Goal: Task Accomplishment & Management: Use online tool/utility

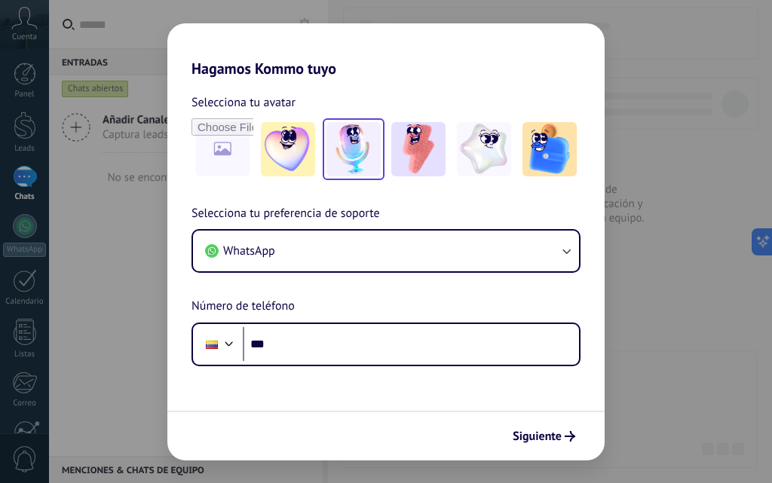
click at [343, 164] on img at bounding box center [353, 149] width 54 height 54
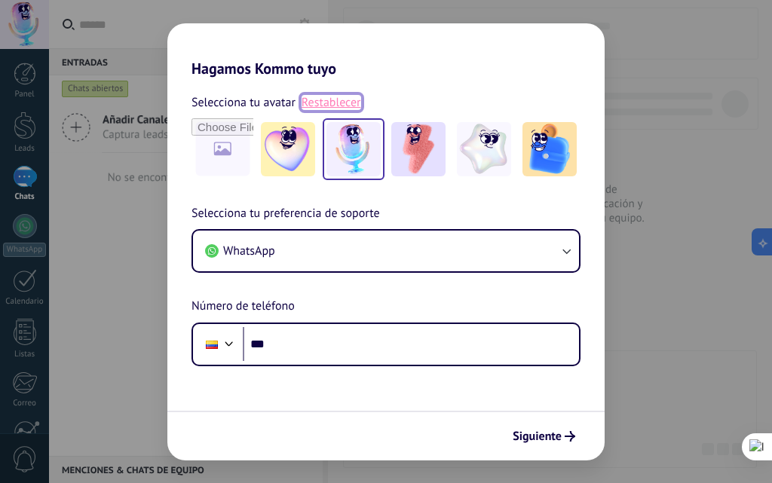
click at [329, 106] on link "Restablecer" at bounding box center [331, 102] width 60 height 15
click at [355, 142] on img at bounding box center [353, 149] width 54 height 54
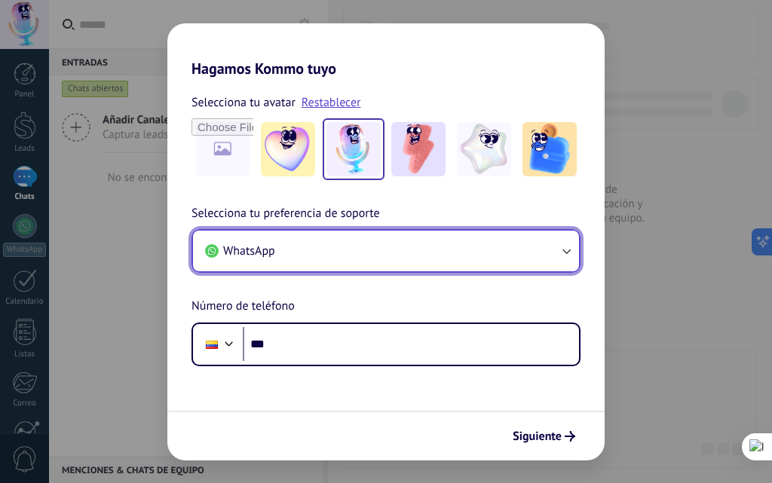
click at [393, 243] on button "WhatsApp" at bounding box center [386, 251] width 386 height 41
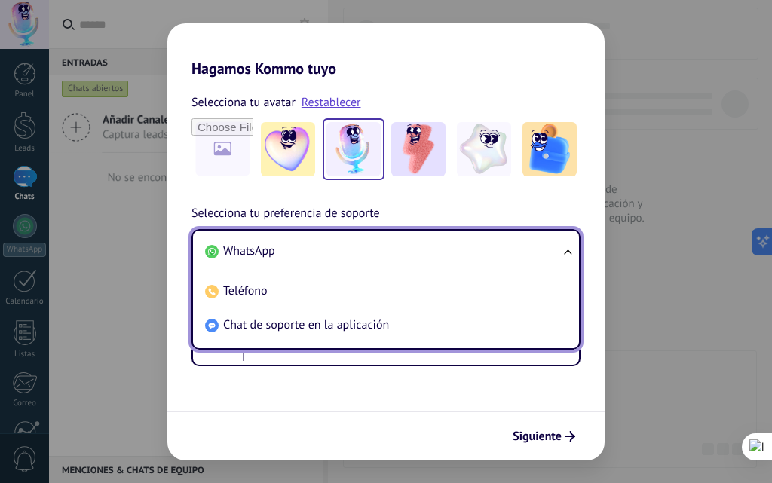
click at [301, 240] on li "WhatsApp" at bounding box center [383, 251] width 368 height 34
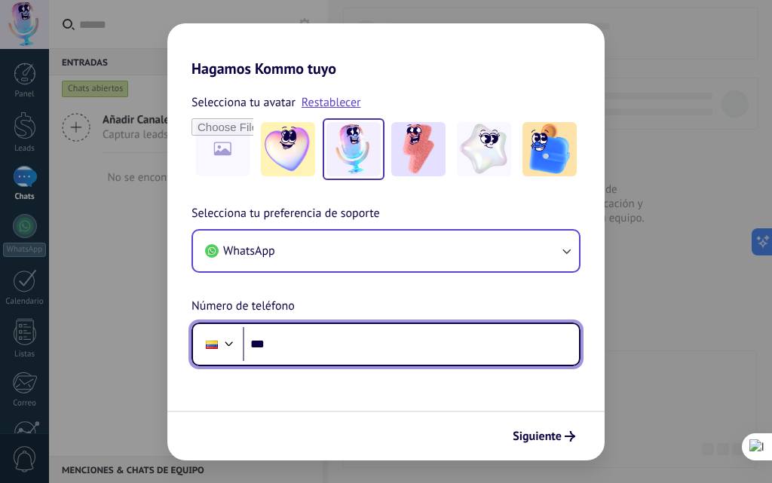
click at [315, 353] on input "***" at bounding box center [411, 344] width 336 height 35
type input "**********"
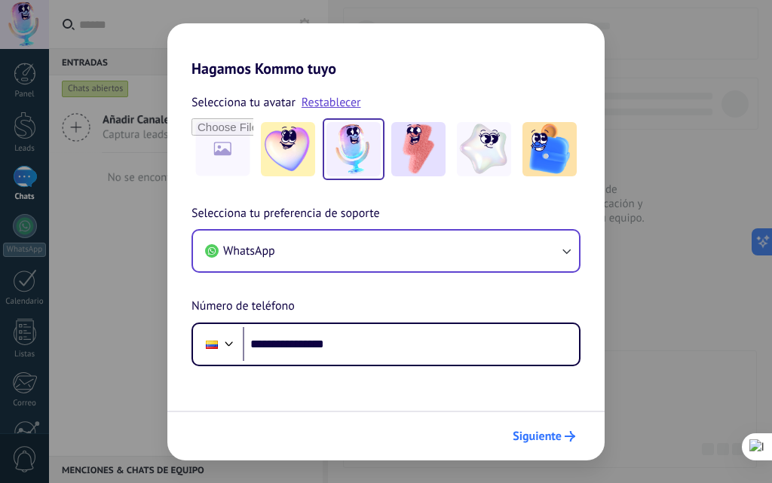
click at [536, 431] on span "Siguiente" at bounding box center [536, 436] width 49 height 11
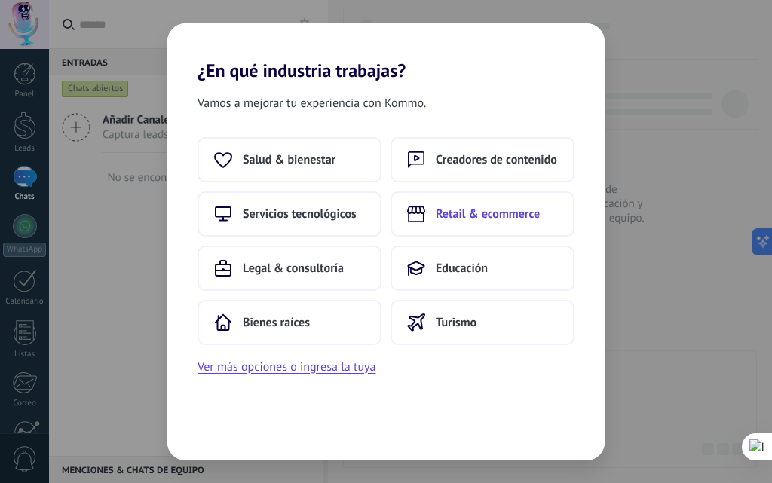
click at [467, 216] on span "Retail & ecommerce" at bounding box center [488, 213] width 104 height 15
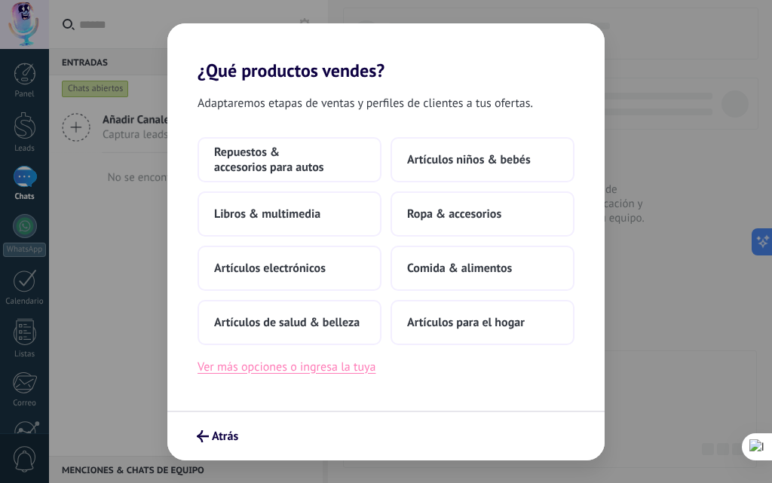
click at [280, 374] on button "Ver más opciones o ingresa la tuya" at bounding box center [286, 367] width 178 height 20
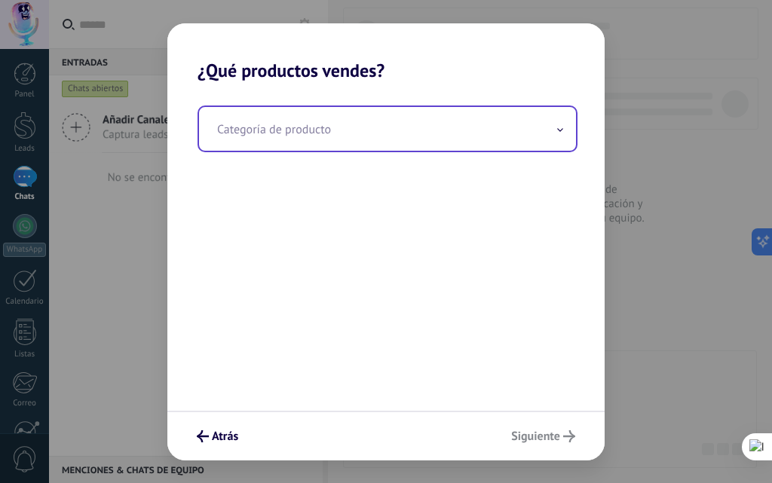
click at [350, 135] on input "text" at bounding box center [387, 129] width 377 height 44
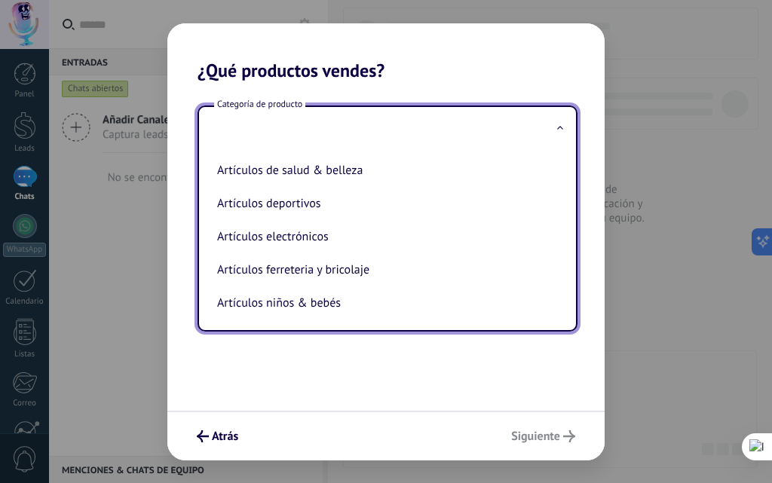
click at [324, 131] on input "text" at bounding box center [387, 129] width 377 height 44
type input "*"
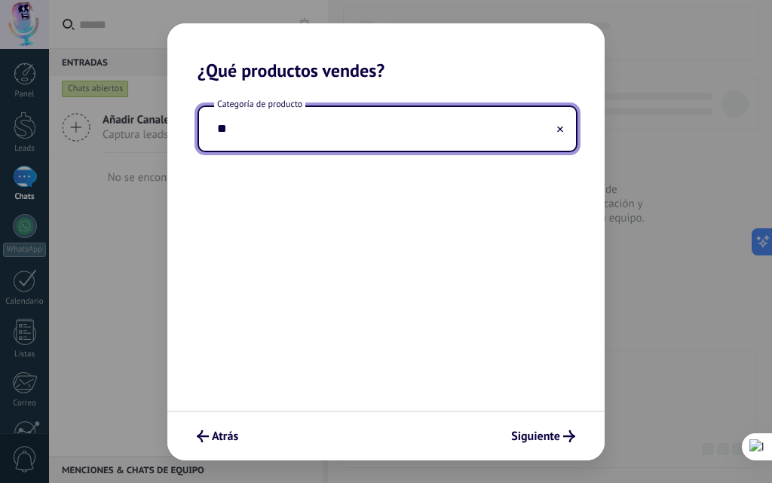
type input "*"
drag, startPoint x: 308, startPoint y: 130, endPoint x: 255, endPoint y: 138, distance: 54.0
click at [255, 138] on input "**********" at bounding box center [387, 129] width 377 height 44
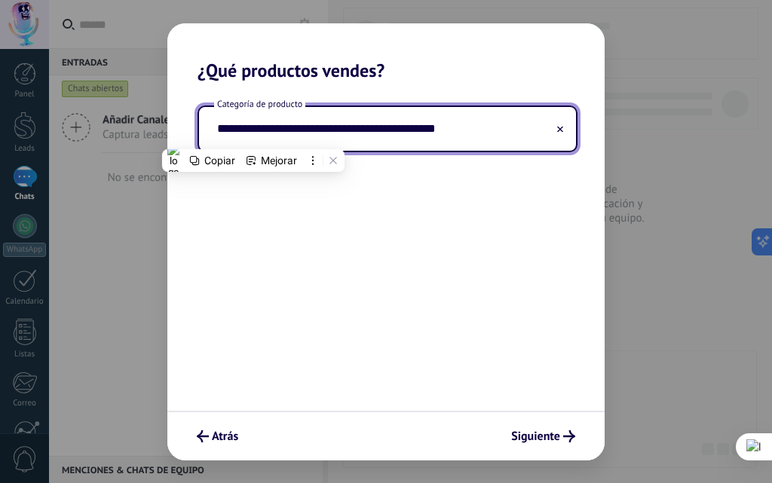
paste input "text"
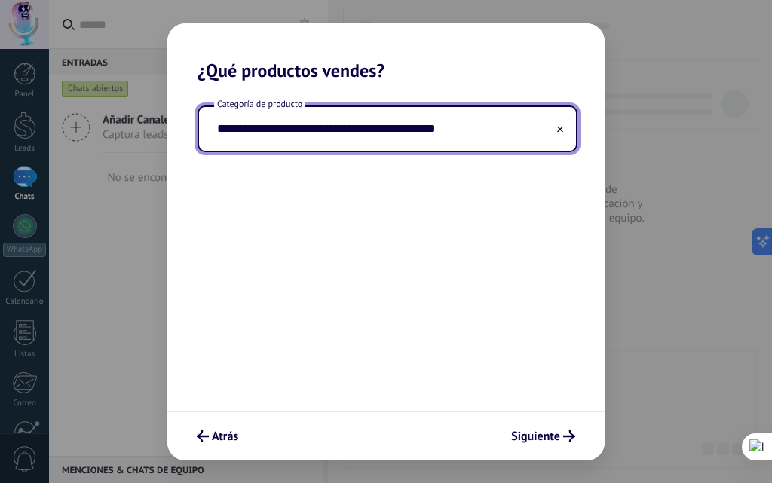
click at [255, 130] on input "**********" at bounding box center [387, 129] width 377 height 44
click at [378, 128] on input "**********" at bounding box center [387, 129] width 377 height 44
type input "**********"
click at [543, 446] on button "Siguiente" at bounding box center [543, 436] width 78 height 26
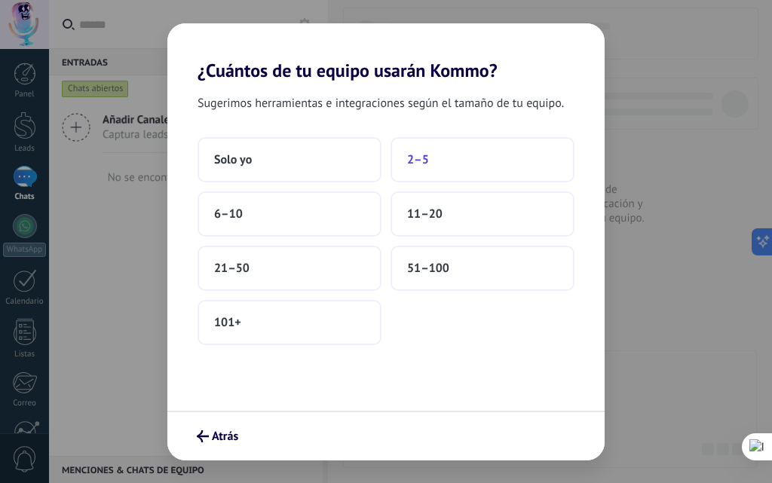
click at [463, 149] on button "2–5" at bounding box center [482, 159] width 184 height 45
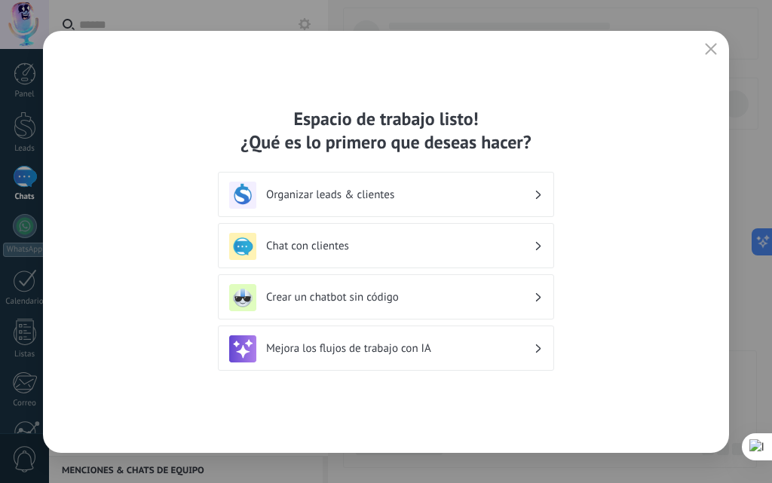
click at [409, 191] on h3 "Organizar leads & clientes" at bounding box center [399, 195] width 267 height 14
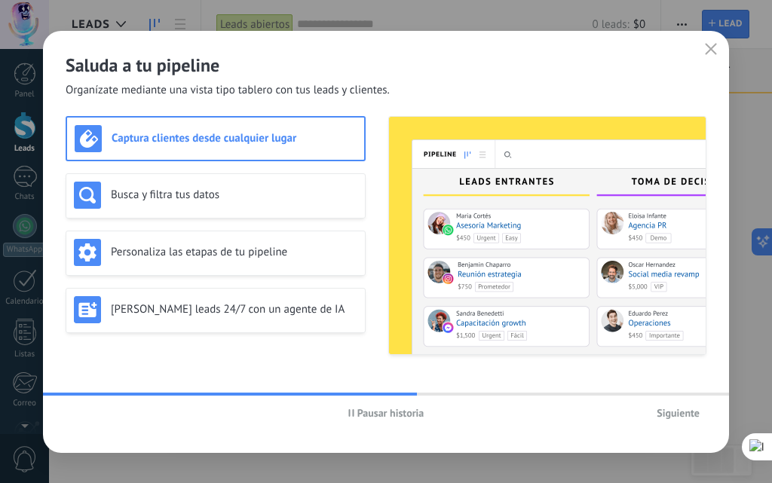
click at [703, 41] on button "button" at bounding box center [711, 49] width 20 height 21
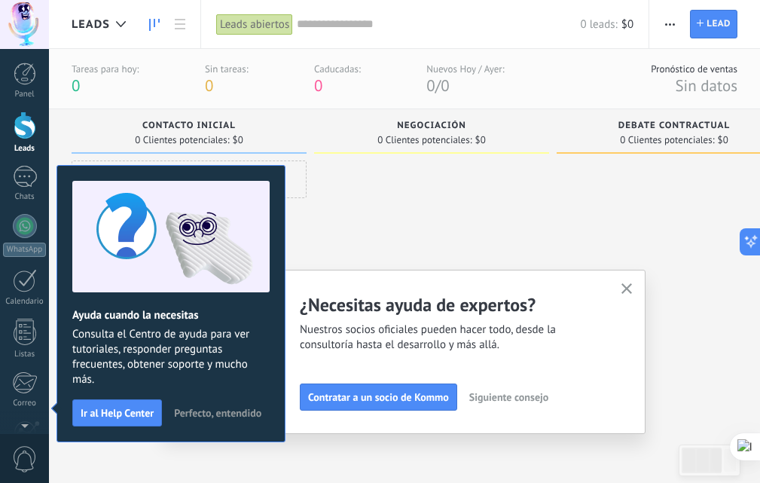
click at [426, 229] on div at bounding box center [431, 303] width 235 height 286
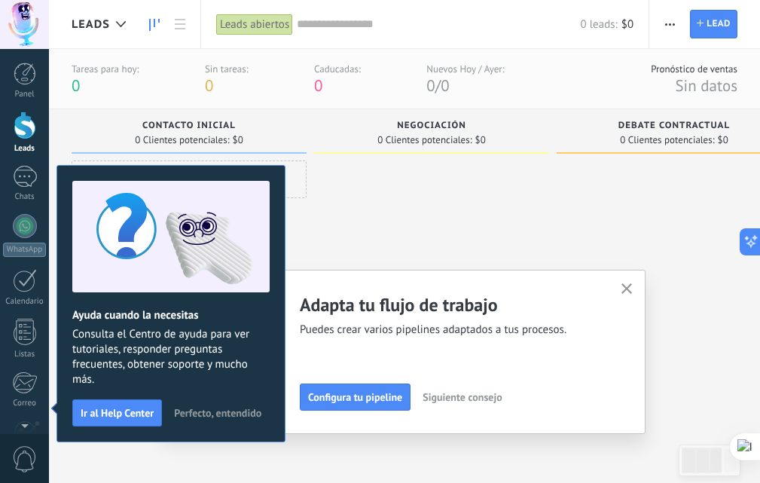
click at [633, 292] on use "button" at bounding box center [627, 288] width 11 height 11
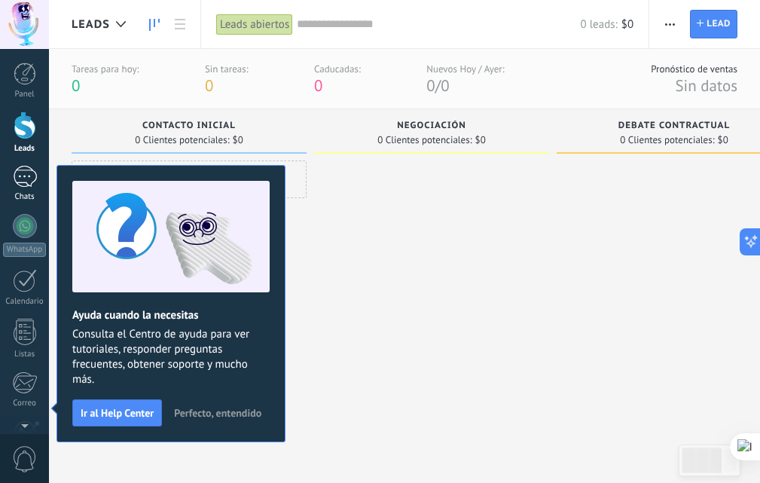
click at [32, 184] on div at bounding box center [25, 177] width 24 height 22
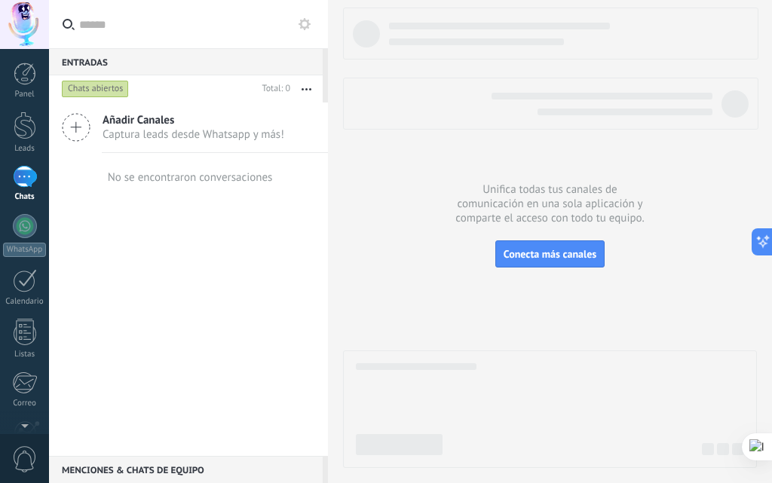
click at [81, 118] on icon at bounding box center [76, 127] width 29 height 29
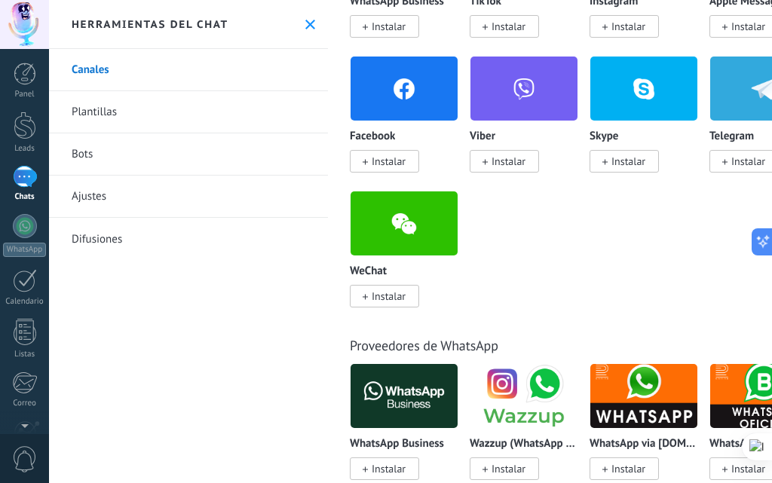
scroll to position [452, 0]
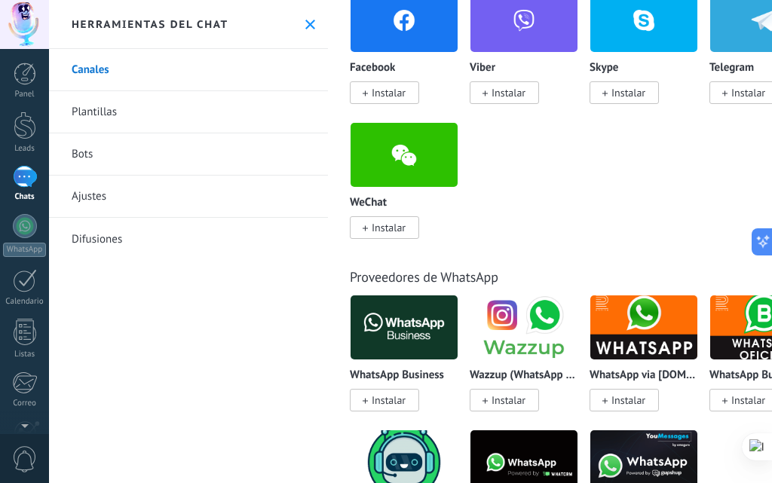
click at [105, 151] on link "Bots" at bounding box center [188, 154] width 279 height 42
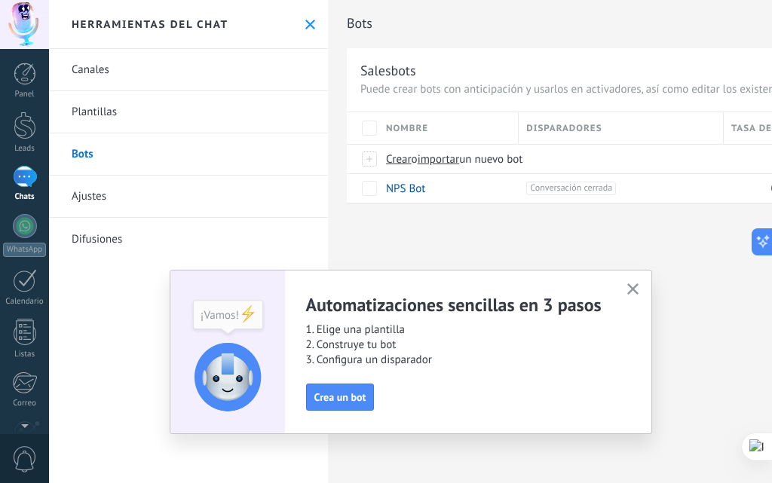
click at [637, 292] on icon "button" at bounding box center [632, 288] width 11 height 11
